Goal: Information Seeking & Learning: Learn about a topic

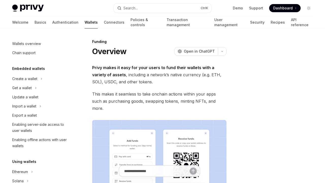
scroll to position [147, 0]
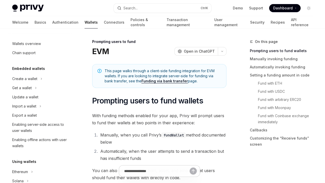
scroll to position [183, 0]
